Goal: Transaction & Acquisition: Purchase product/service

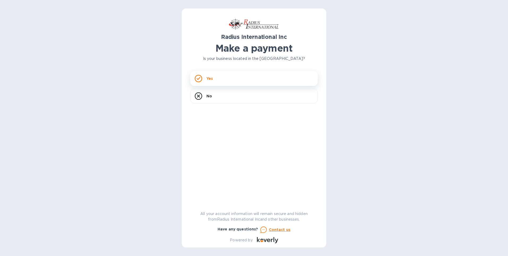
click at [260, 74] on div "Yes" at bounding box center [254, 78] width 128 height 15
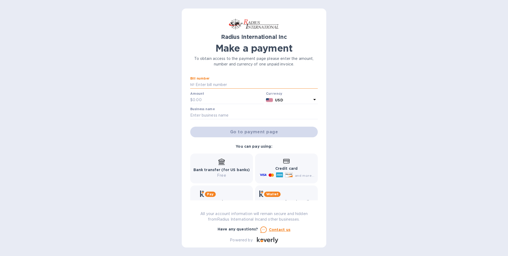
click at [215, 87] on input "text" at bounding box center [256, 85] width 123 height 8
paste input "SSI00097378"
click at [202, 84] on input "SSI00097378" at bounding box center [256, 85] width 123 height 8
type input "SSI00097378"
click at [211, 100] on input "text" at bounding box center [228, 100] width 71 height 8
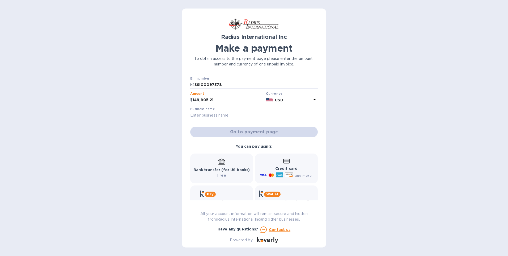
type input "149,805.21"
click at [233, 116] on input "text" at bounding box center [254, 115] width 128 height 8
type input "[PERSON_NAME] ENGINEERING INC"
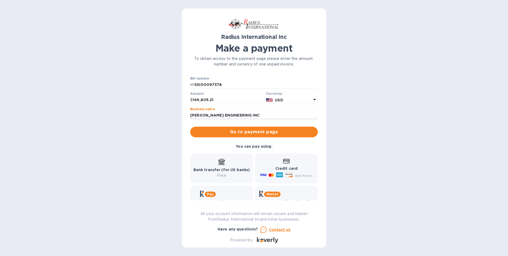
click at [419, 126] on div "Radius International Inc Make a payment To obtain access to the payment page pl…" at bounding box center [254, 128] width 508 height 256
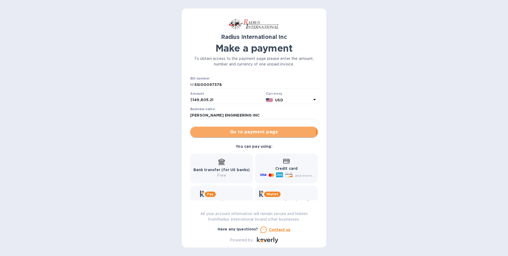
click at [217, 129] on span "Go to payment page" at bounding box center [254, 132] width 119 height 6
